Goal: Find specific page/section: Find specific page/section

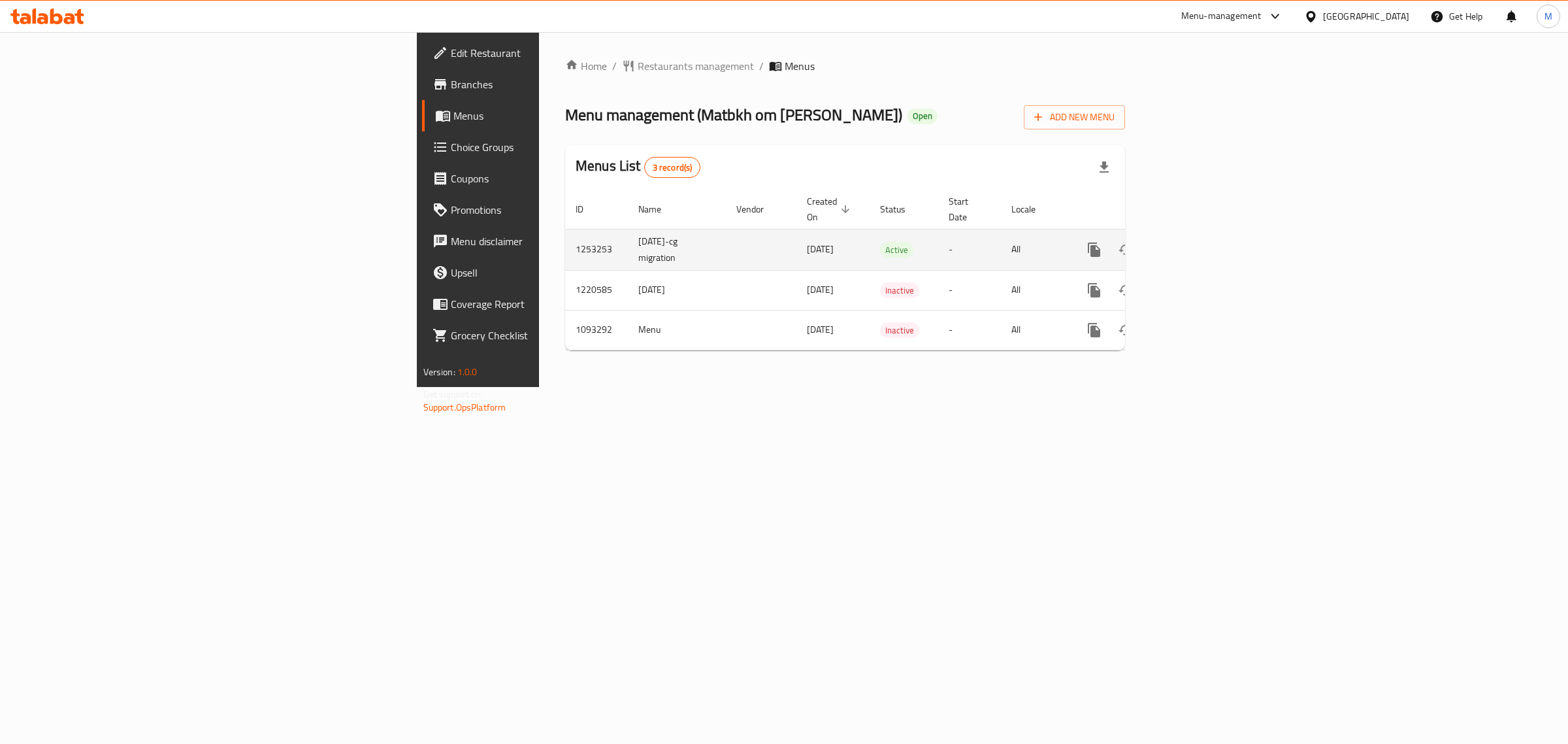
click at [628, 236] on td "[DATE]-cg migration" at bounding box center [677, 249] width 98 height 41
click at [628, 236] on td "1/26/2024-cg migration" at bounding box center [677, 249] width 98 height 41
copy td "1/26/2024-cg migration"
click at [565, 233] on td "1253253" at bounding box center [596, 249] width 63 height 41
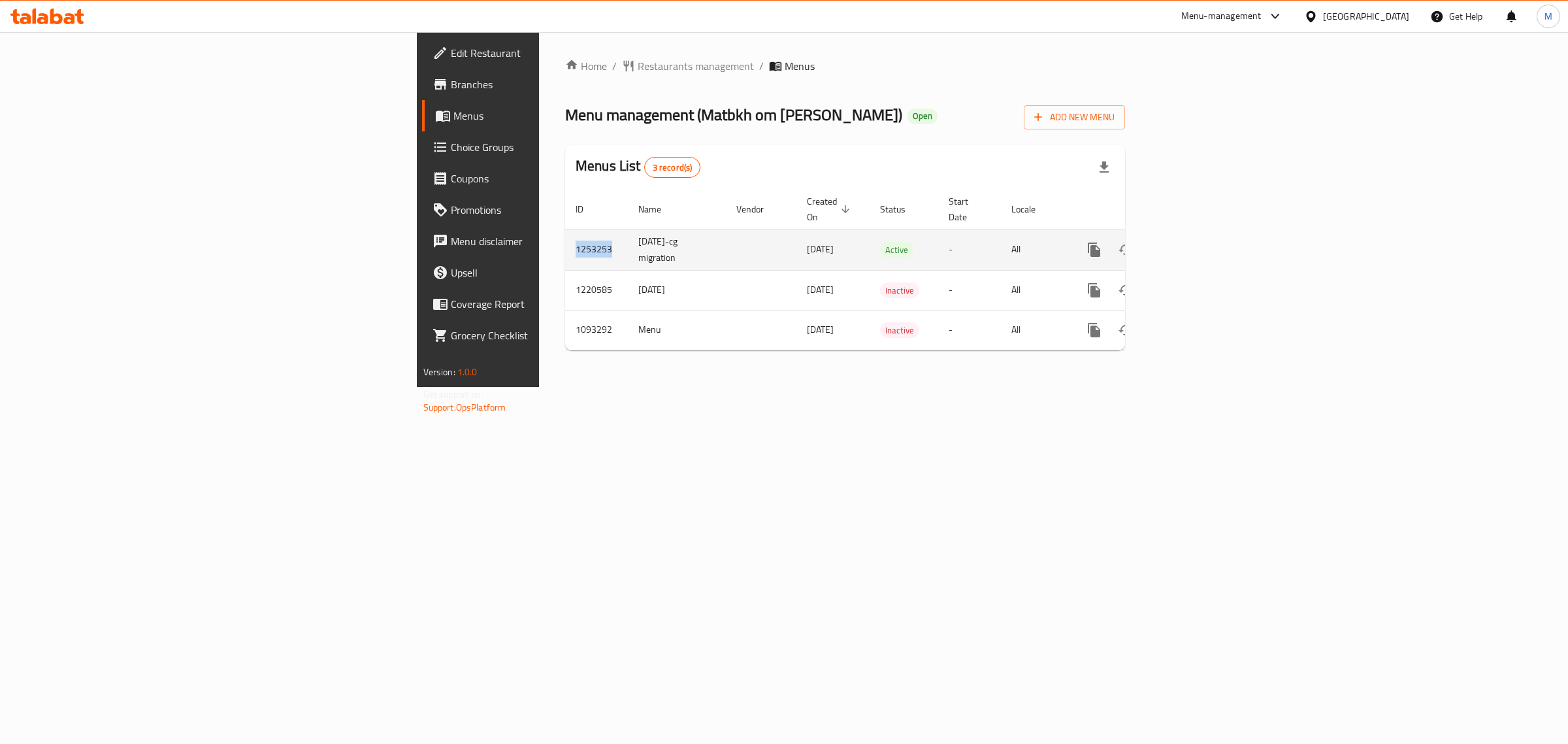
click at [565, 233] on td "1253253" at bounding box center [596, 249] width 63 height 41
copy td "1253253"
click at [614, 387] on div "Home / Restaurants management / Menus Menu management ( Matbkh om Anas ) Open A…" at bounding box center [845, 210] width 612 height 355
click at [638, 61] on span "Restaurants management" at bounding box center [696, 66] width 116 height 15
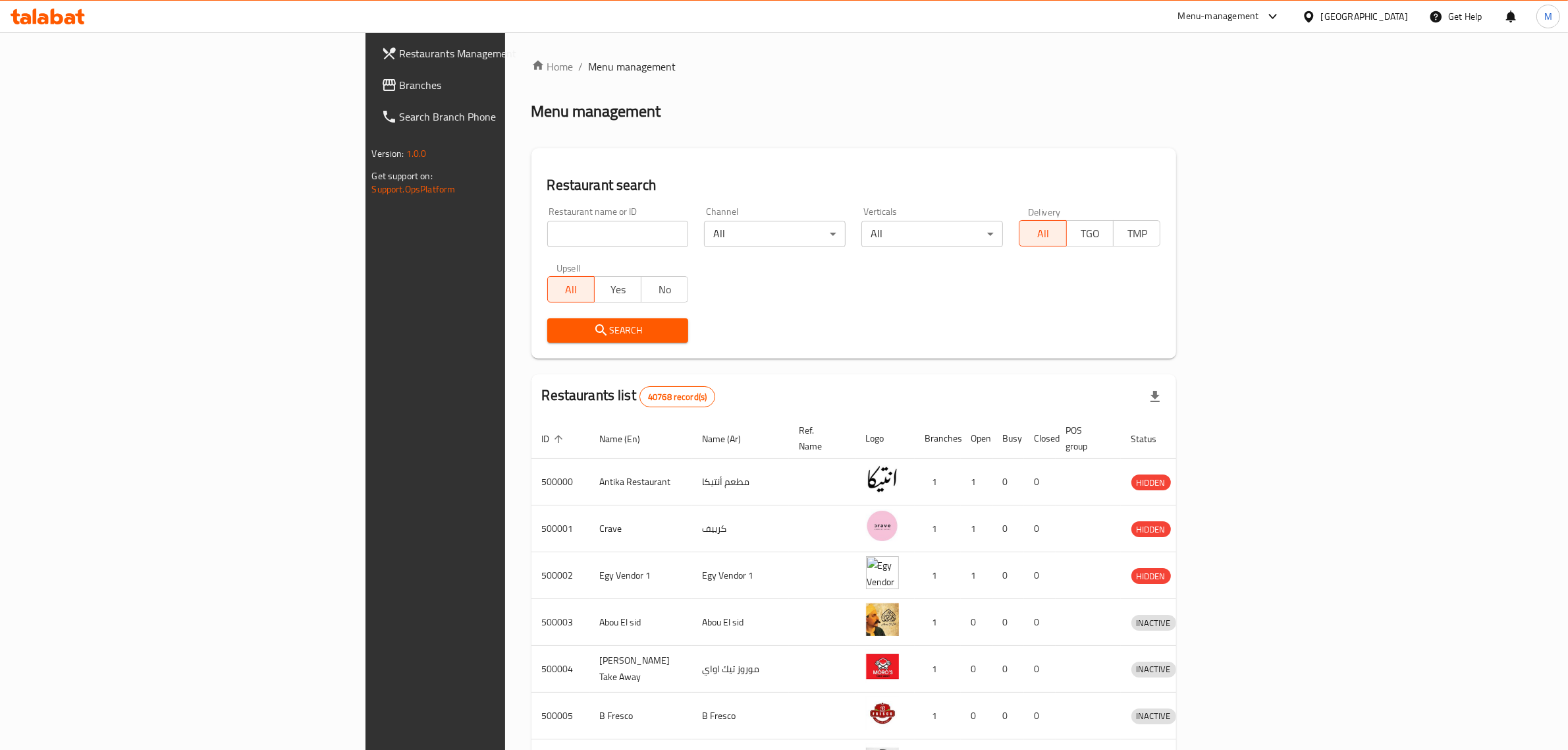
click at [547, 239] on input "search" at bounding box center [618, 234] width 141 height 26
type input "[PERSON_NAME]"
click button "Search" at bounding box center [618, 330] width 141 height 24
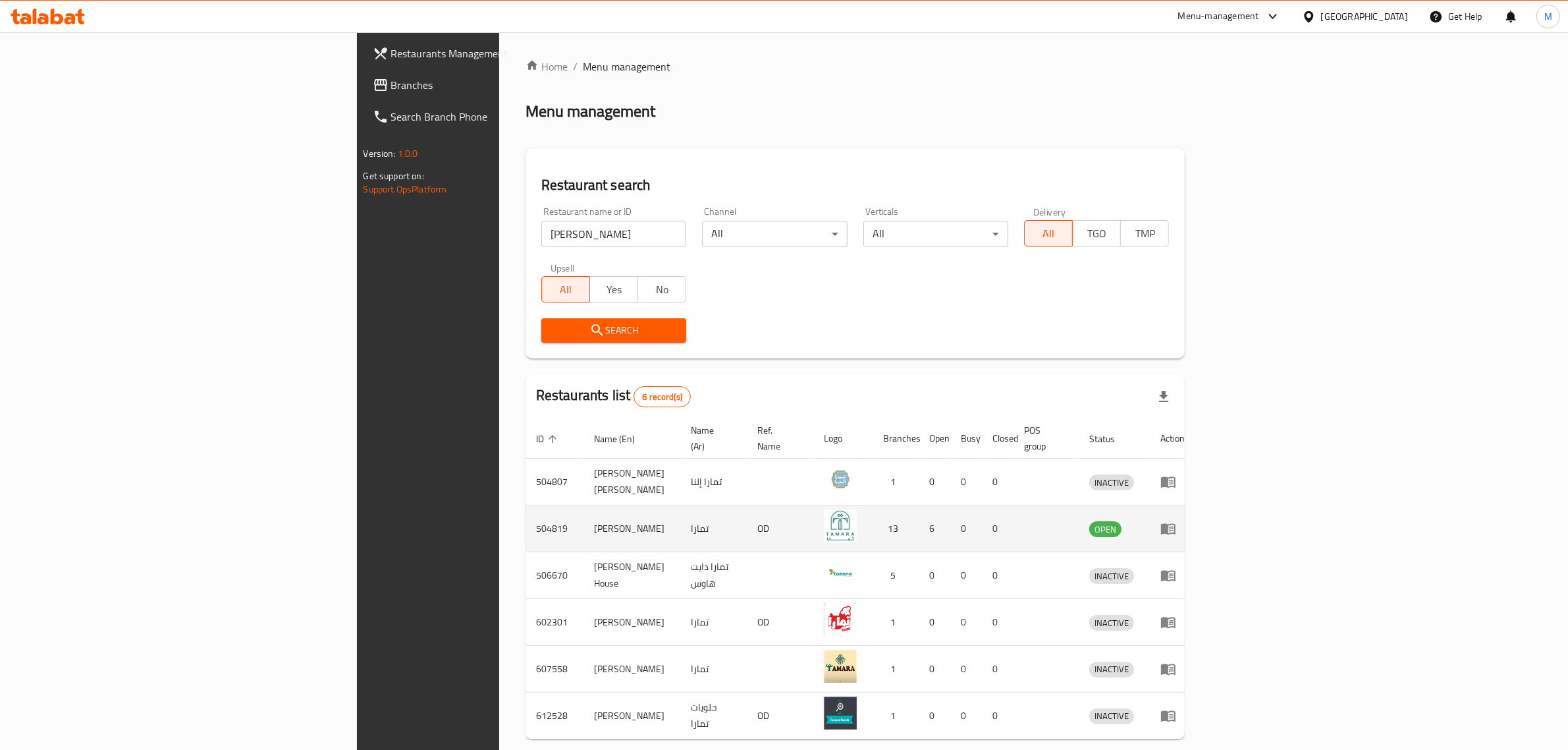
click at [583, 518] on td "[PERSON_NAME]" at bounding box center [632, 529] width 97 height 47
copy td "[PERSON_NAME]"
click at [525, 512] on td "504819" at bounding box center [554, 529] width 58 height 47
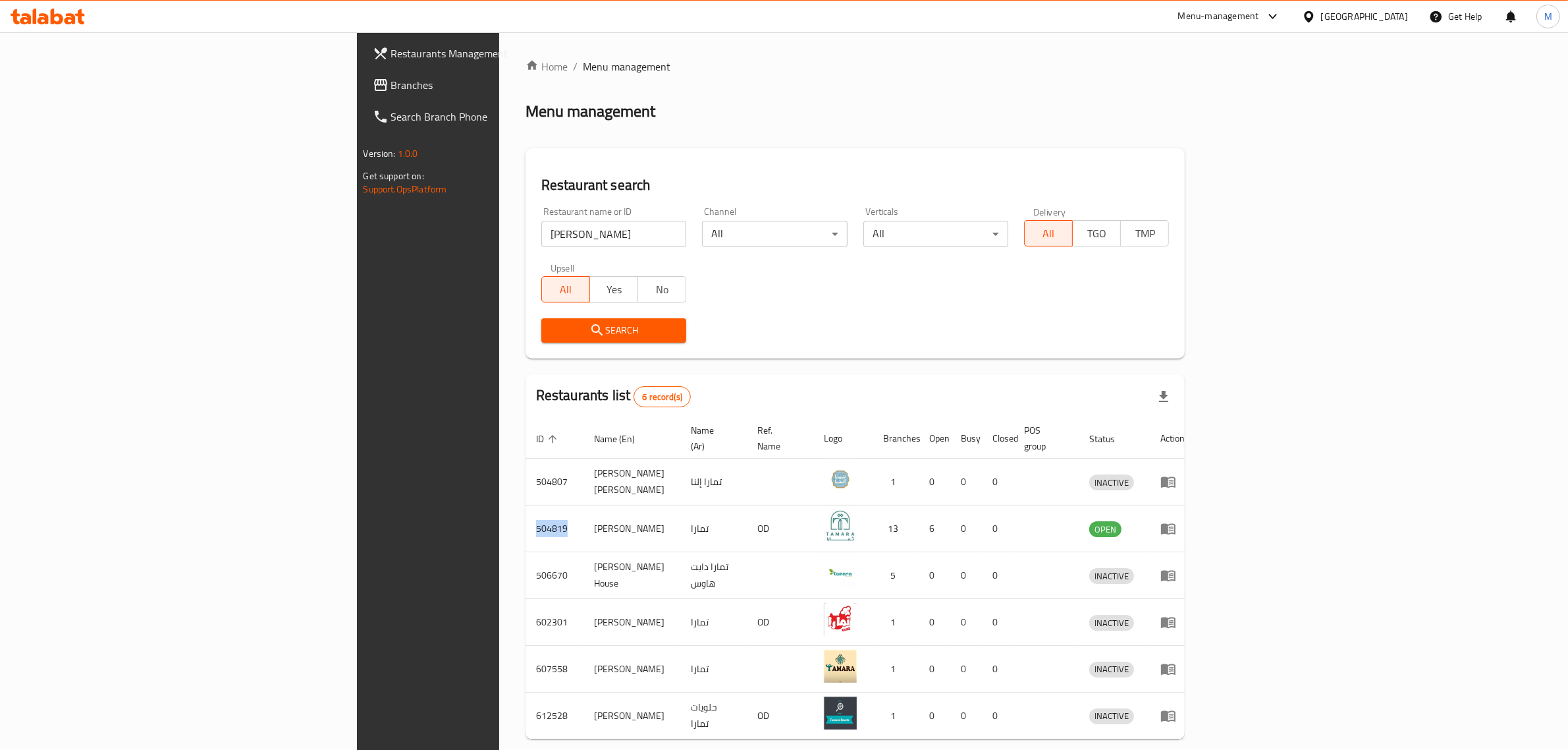
copy td "504819"
click at [583, 509] on td "[PERSON_NAME]" at bounding box center [632, 529] width 97 height 47
copy td "[PERSON_NAME]"
click at [1176, 524] on icon "enhanced table" at bounding box center [1168, 529] width 15 height 11
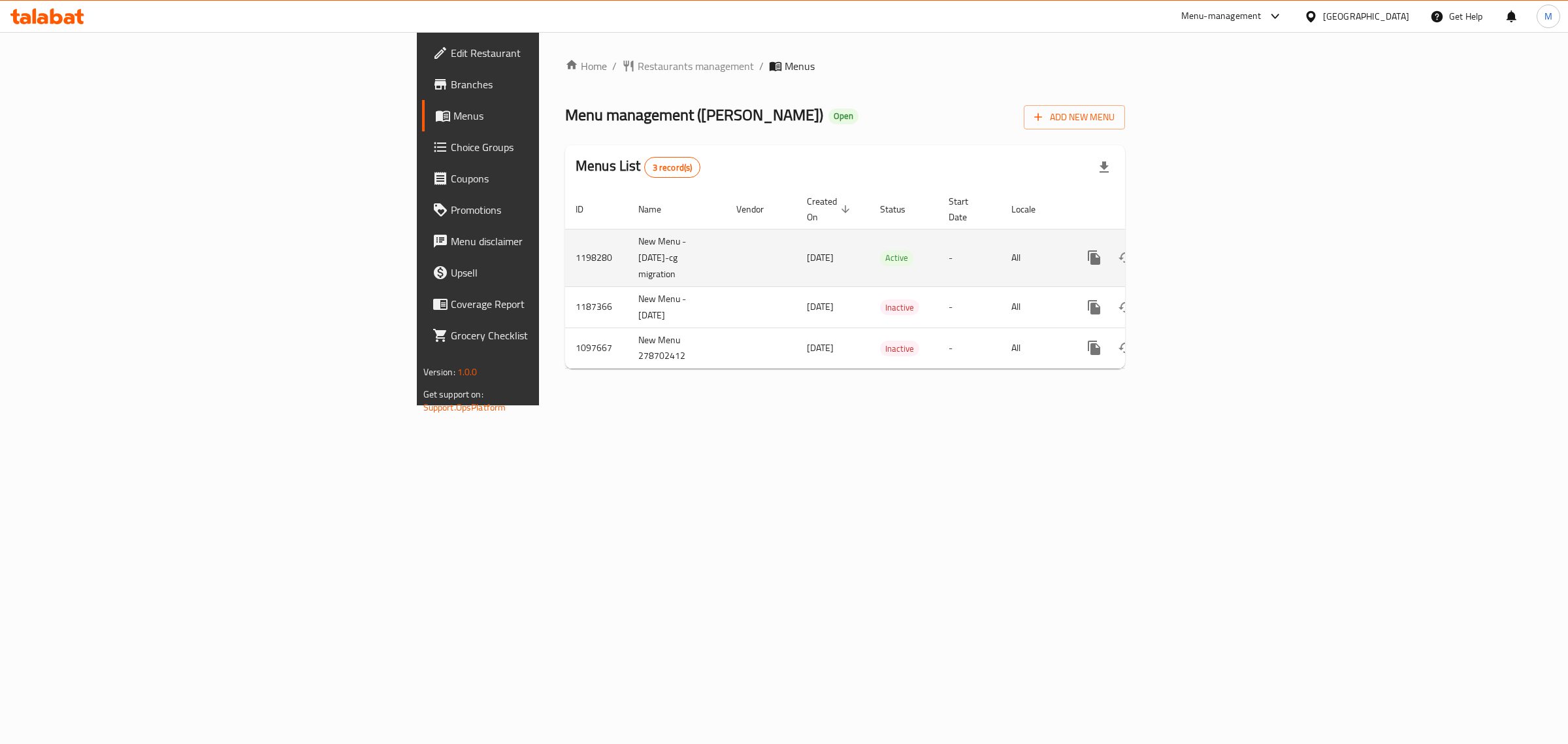
click at [628, 246] on td "New Menu - [DATE]-cg migration" at bounding box center [677, 257] width 98 height 58
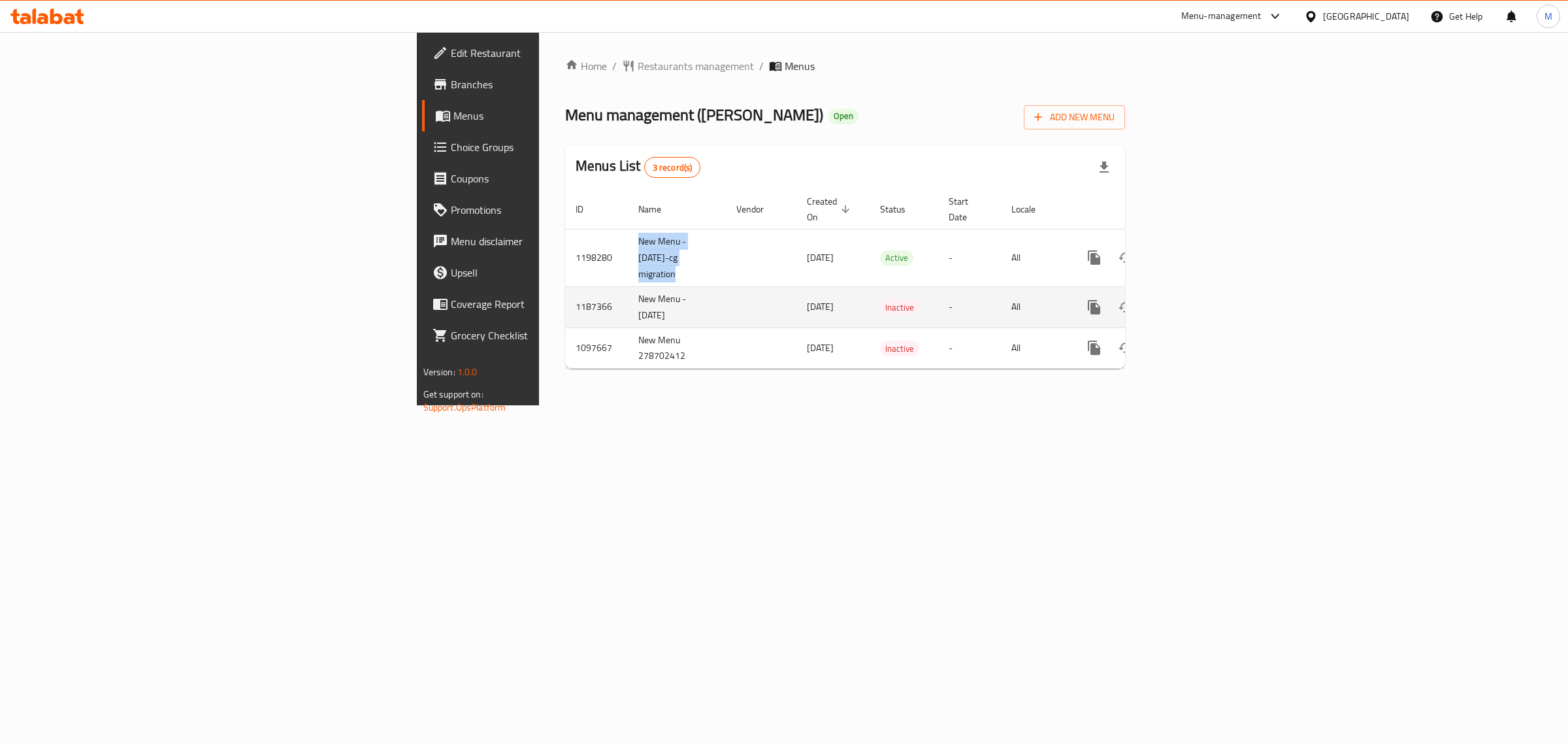
copy td "New Menu - [DATE]-cg migration"
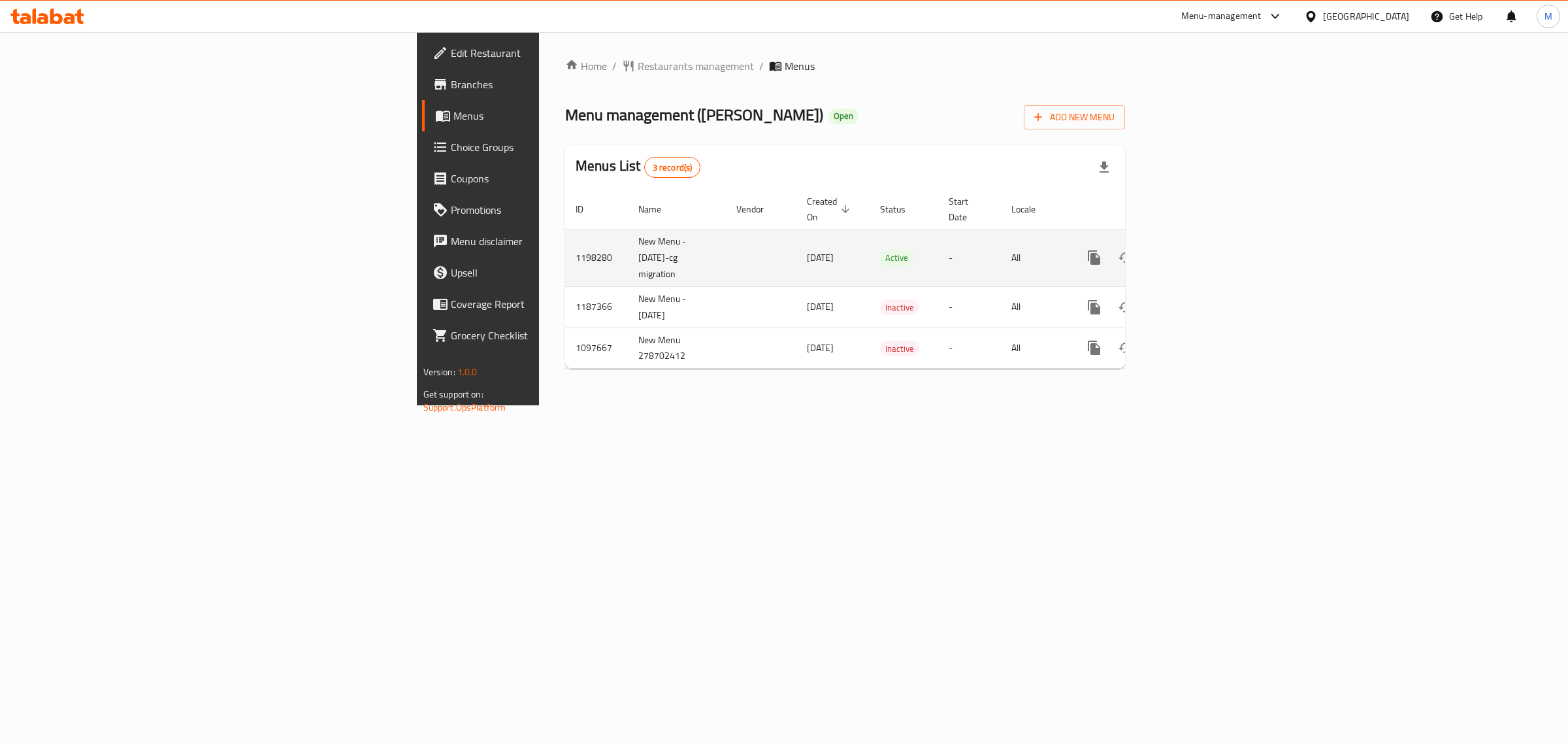
click at [565, 250] on td "1198280" at bounding box center [596, 257] width 63 height 58
copy td "1198280"
click at [1132, 384] on div "Home / Restaurants management / Menus Menu management ( [PERSON_NAME] ) Open Ad…" at bounding box center [845, 218] width 612 height 373
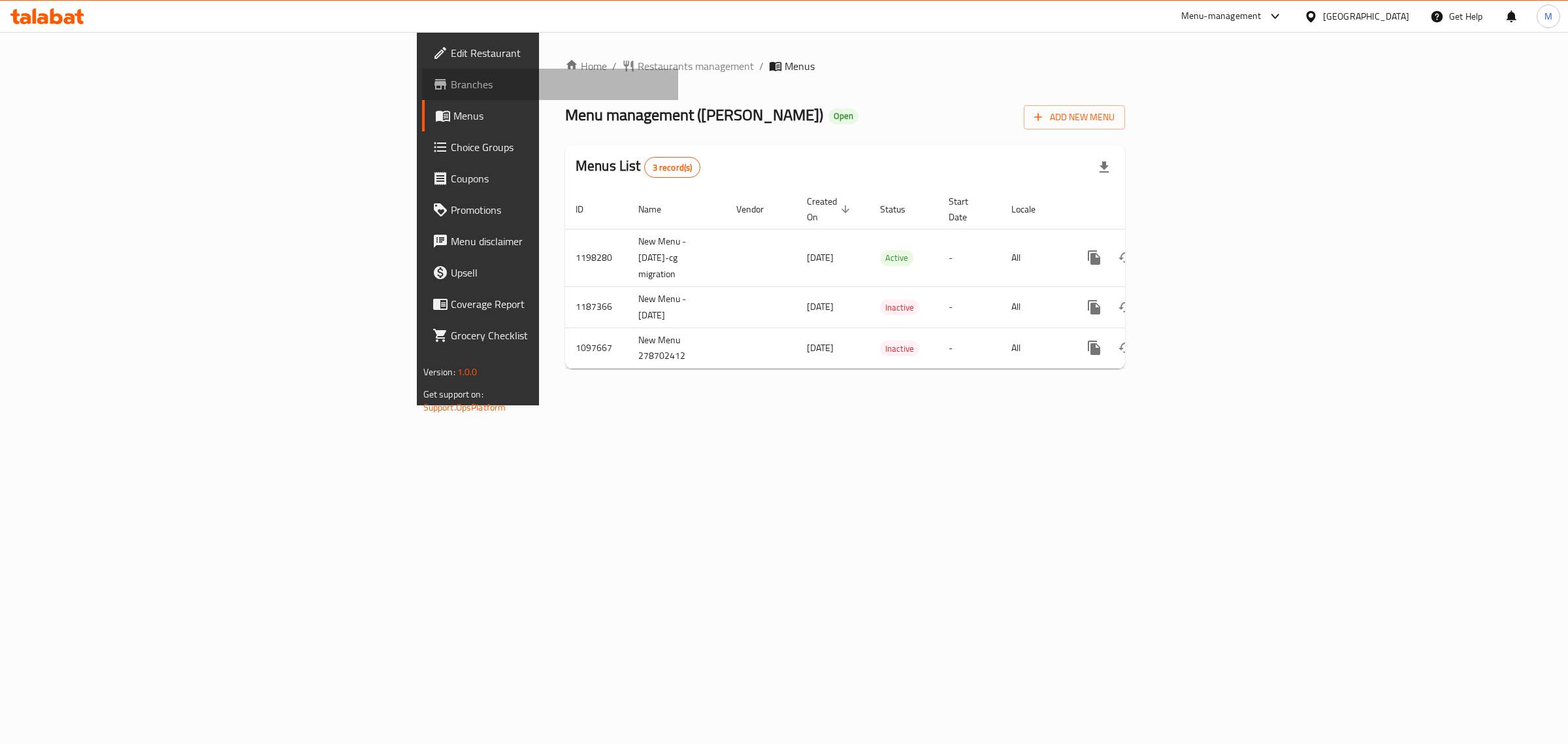
click at [451, 80] on span "Branches" at bounding box center [560, 84] width 218 height 15
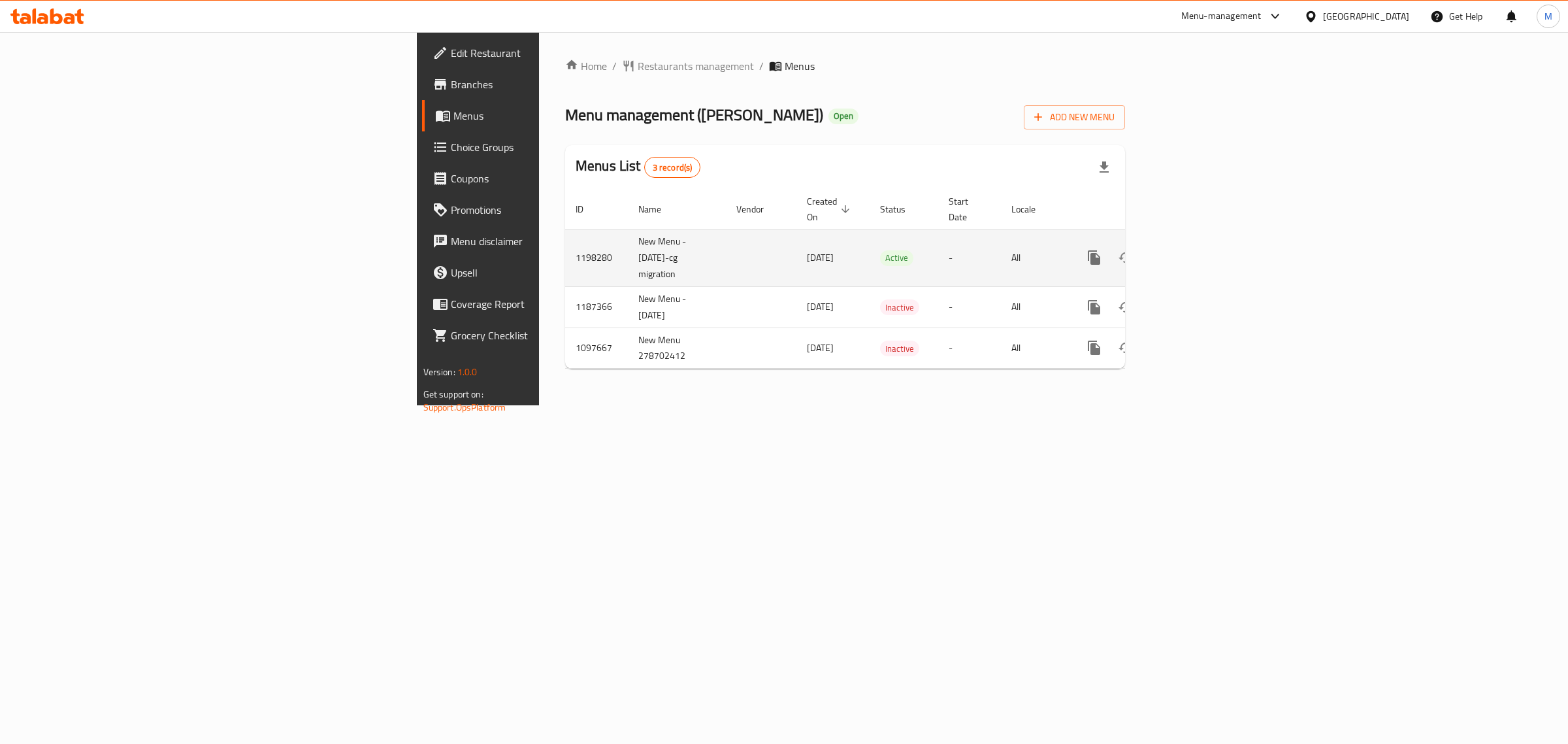
click at [565, 249] on td "1198280" at bounding box center [596, 257] width 63 height 58
copy td "1198280"
click at [615, 405] on div "Home / Restaurants management / Menus Menu management ( [PERSON_NAME] ) Open Ad…" at bounding box center [845, 218] width 612 height 373
click at [638, 61] on span "Restaurants management" at bounding box center [696, 66] width 116 height 15
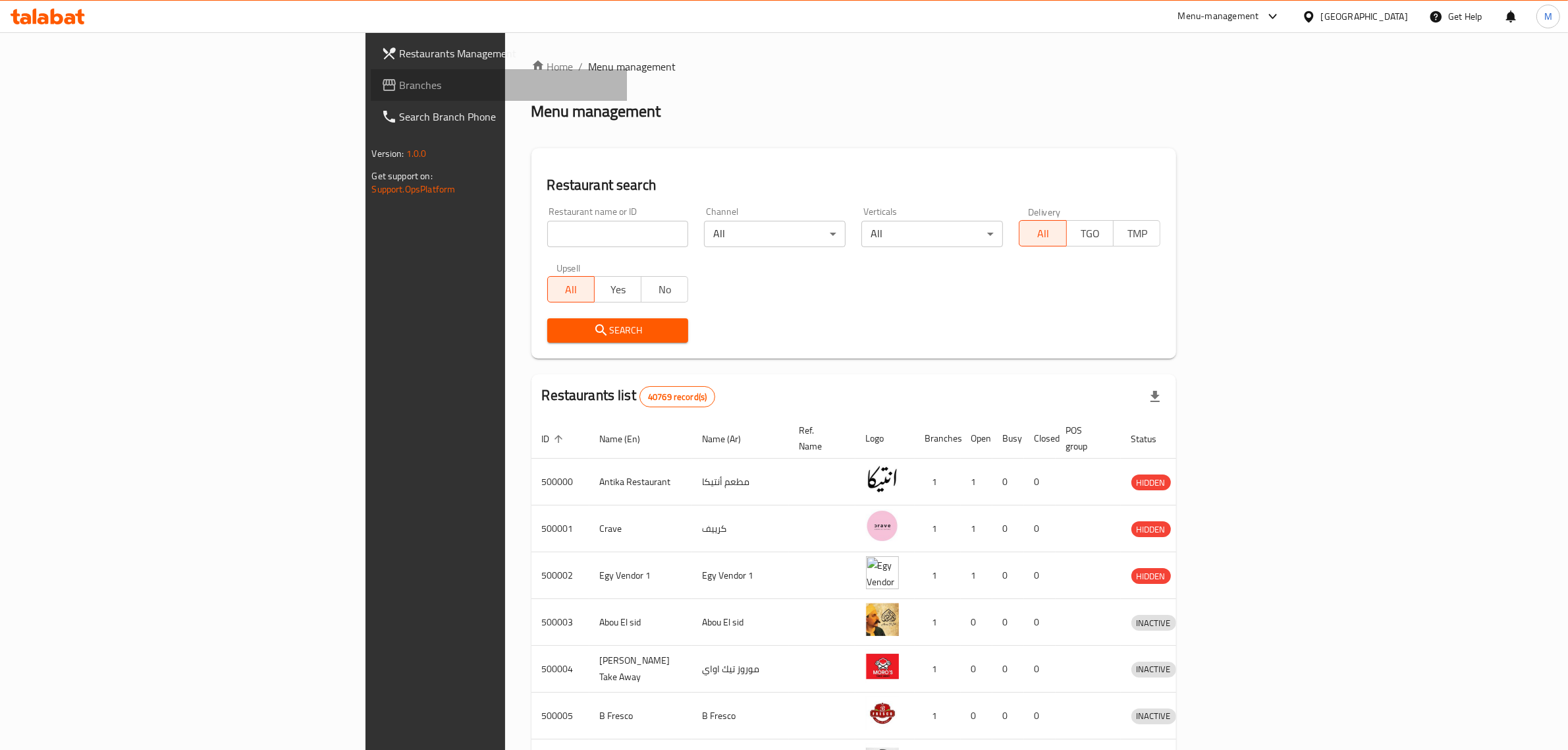
click at [400, 88] on span "Branches" at bounding box center [508, 85] width 217 height 15
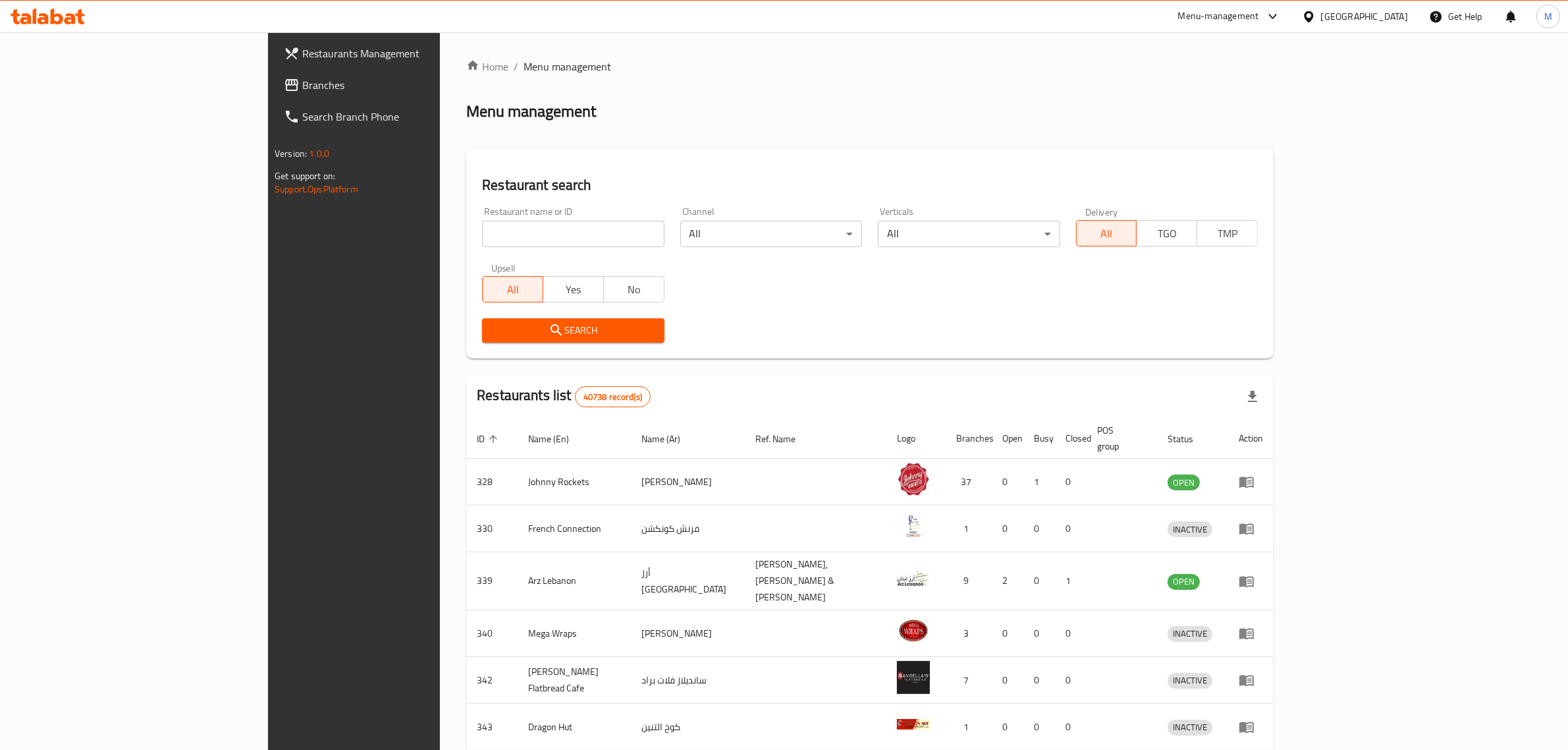
click at [302, 84] on span "Branches" at bounding box center [411, 85] width 217 height 15
